Goal: Find specific page/section: Find specific page/section

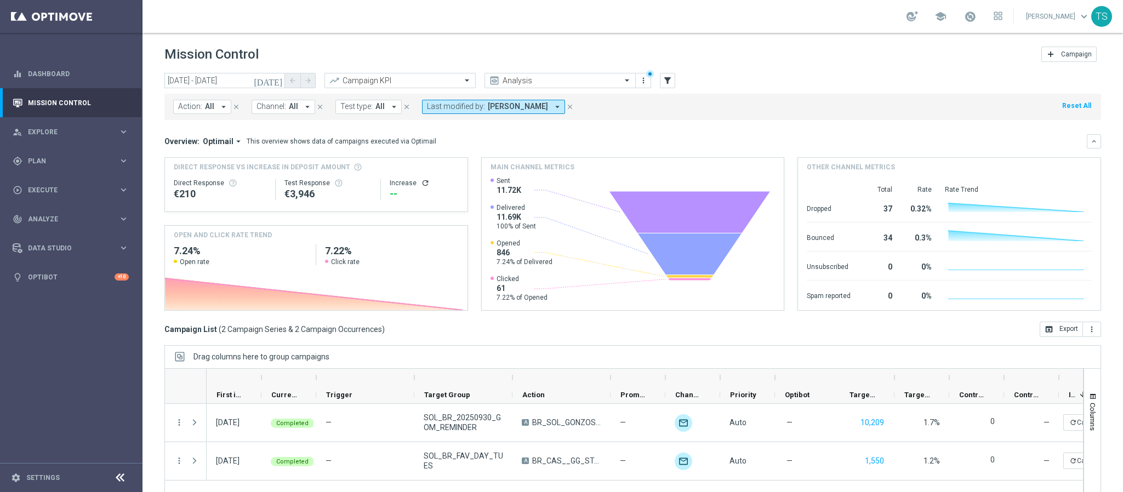
scroll to position [56, 0]
